Goal: Task Accomplishment & Management: Use online tool/utility

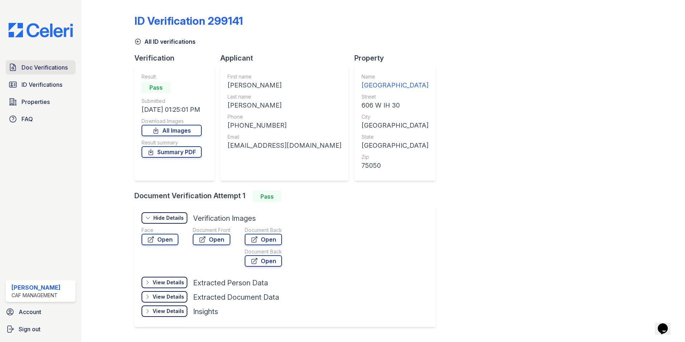
click at [40, 69] on span "Doc Verifications" at bounding box center [44, 67] width 46 height 9
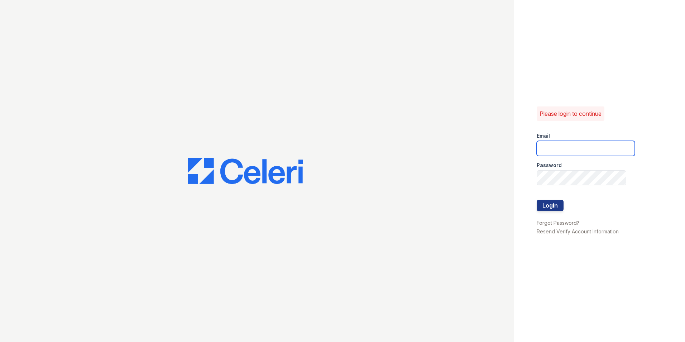
type input "[EMAIL_ADDRESS][DOMAIN_NAME]"
click at [555, 206] on button "Login" at bounding box center [550, 205] width 27 height 11
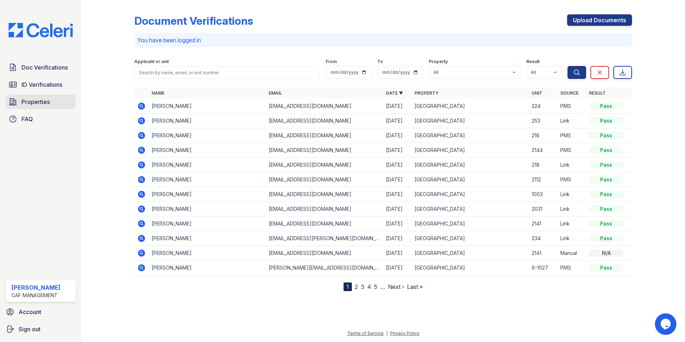
click at [43, 105] on span "Properties" at bounding box center [35, 101] width 28 height 9
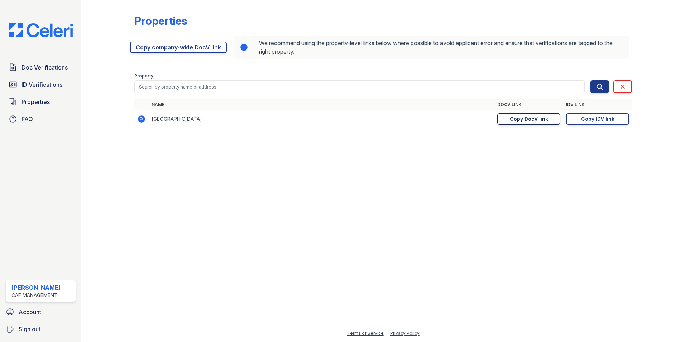
click at [523, 122] on link "Copy DocV link Copy link" at bounding box center [528, 118] width 63 height 11
click at [612, 122] on div "Copy IDV link" at bounding box center [597, 118] width 33 height 7
